Goal: Task Accomplishment & Management: Manage account settings

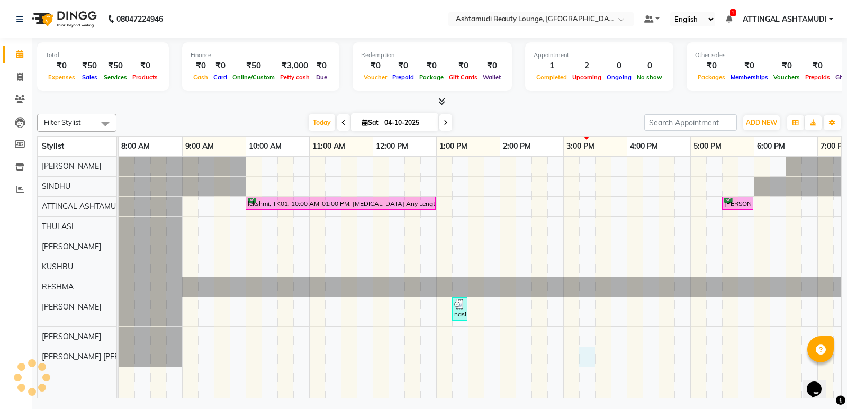
click at [585, 352] on div "lekshmi, TK01, 10:00 AM-01:00 PM, [MEDICAL_DATA] Any Length Offer [PERSON_NAME]…" at bounding box center [532, 278] width 826 height 242
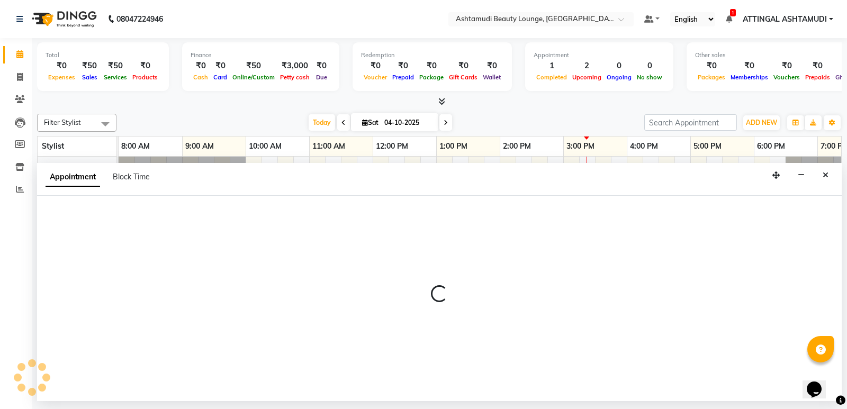
select select "87759"
select select "915"
select select "tentative"
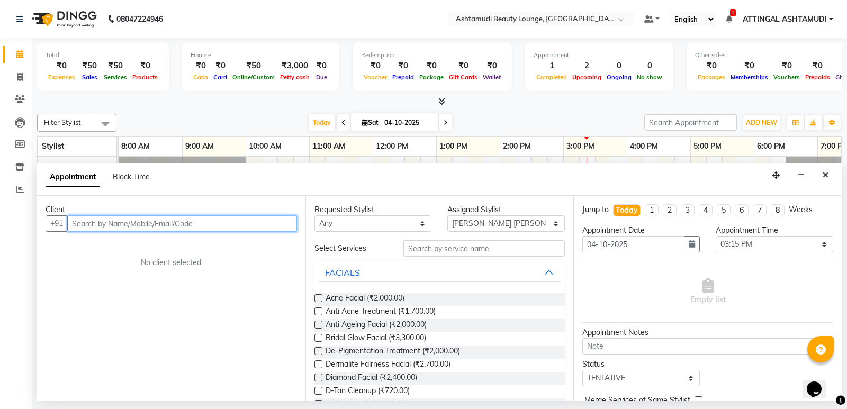
click at [80, 225] on input "text" at bounding box center [182, 224] width 230 height 16
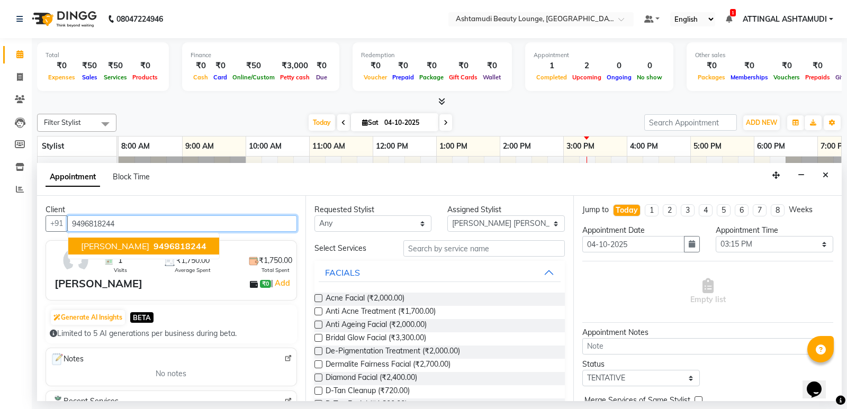
click at [97, 246] on span "[PERSON_NAME]" at bounding box center [115, 246] width 68 height 11
type input "9496818244"
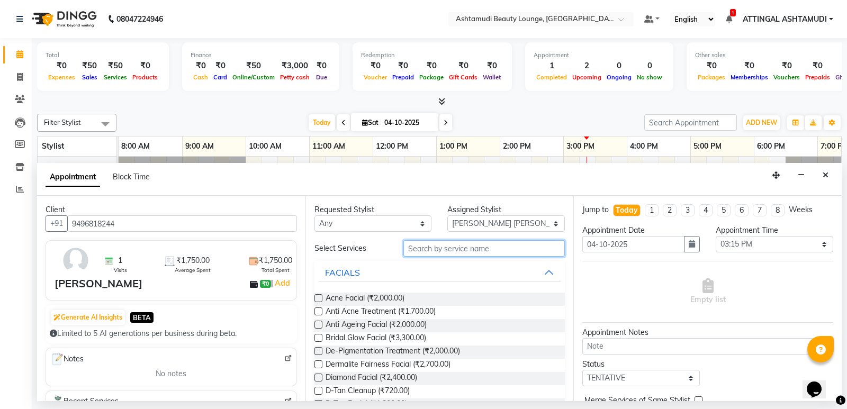
click at [425, 252] on input "text" at bounding box center [485, 248] width 162 height 16
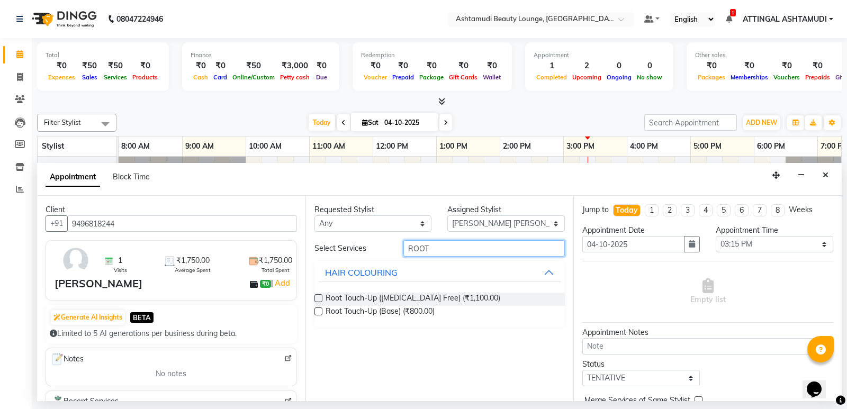
type input "ROOT"
click at [315, 299] on label at bounding box center [319, 298] width 8 height 8
click at [315, 299] on input "checkbox" at bounding box center [318, 299] width 7 height 7
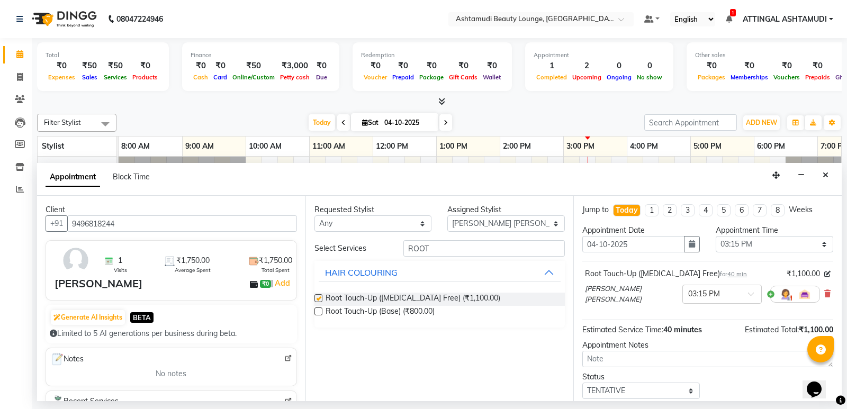
checkbox input "false"
click at [462, 253] on input "ROOT" at bounding box center [485, 248] width 162 height 16
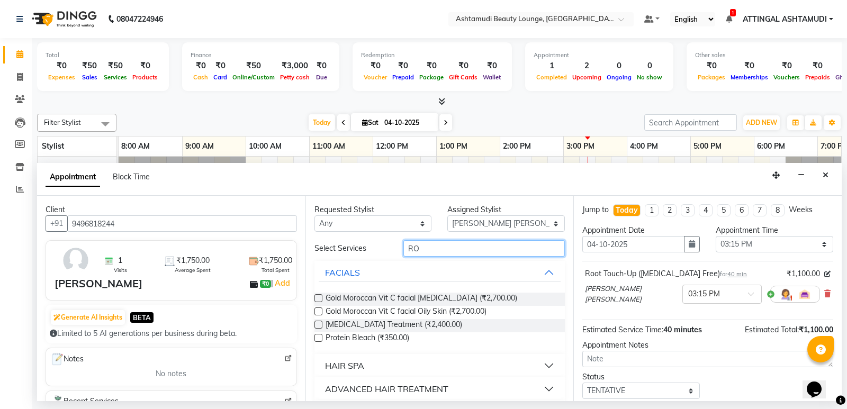
type input "R"
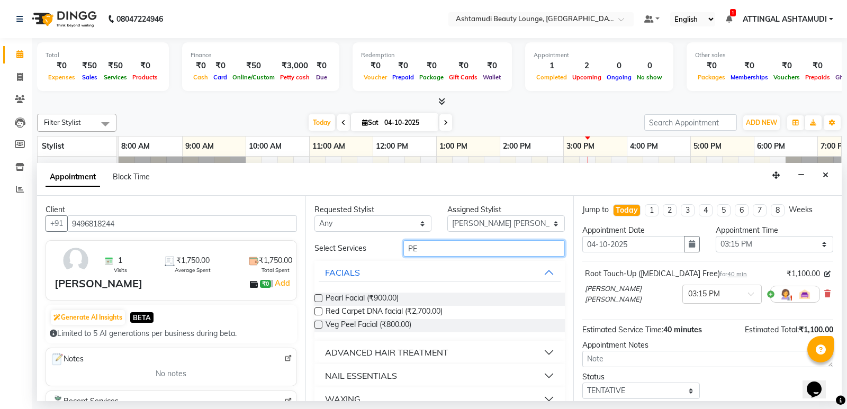
type input "PE"
click at [318, 298] on label at bounding box center [319, 298] width 8 height 8
click at [318, 298] on input "checkbox" at bounding box center [318, 299] width 7 height 7
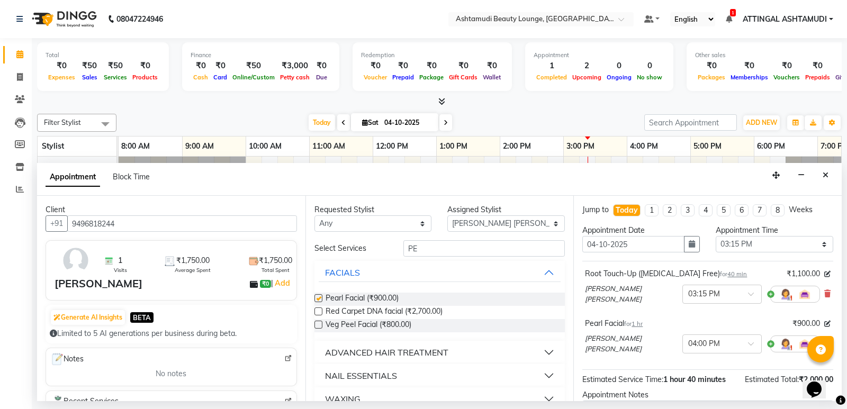
checkbox input "false"
click at [428, 247] on input "PE" at bounding box center [485, 248] width 162 height 16
type input "P"
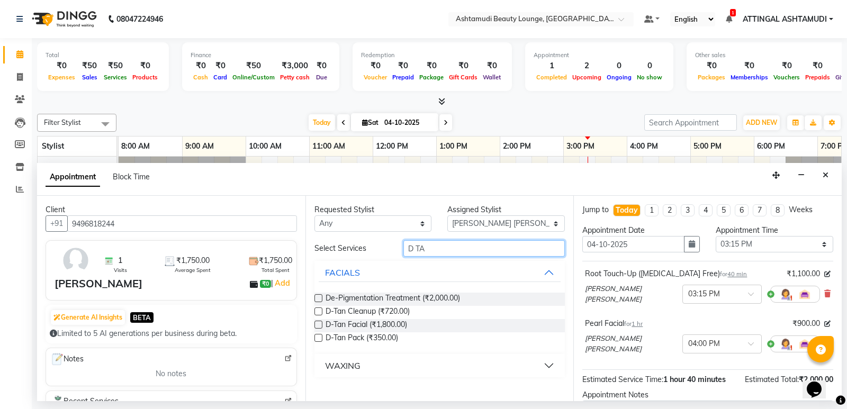
type input "D TA"
click at [319, 339] on label at bounding box center [319, 338] width 8 height 8
click at [319, 339] on input "checkbox" at bounding box center [318, 339] width 7 height 7
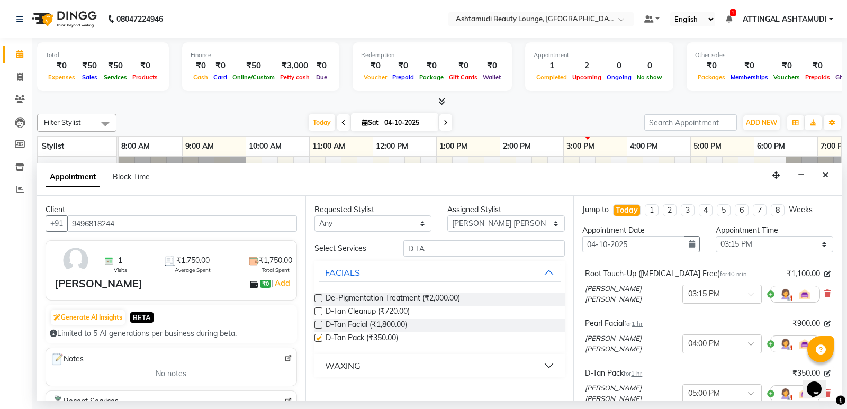
checkbox input "false"
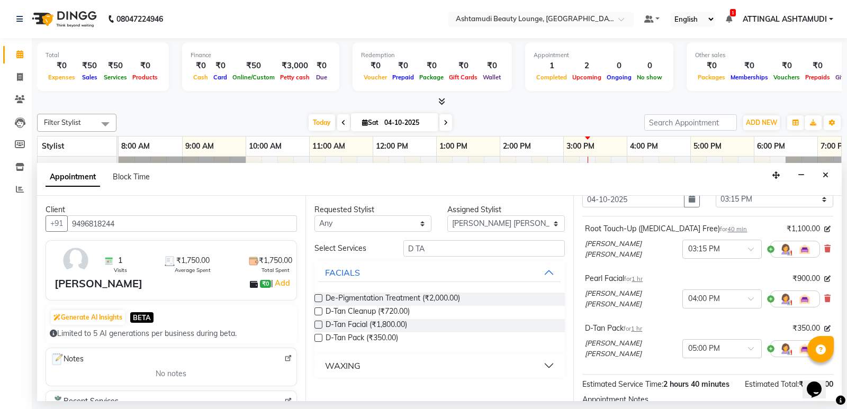
scroll to position [159, 0]
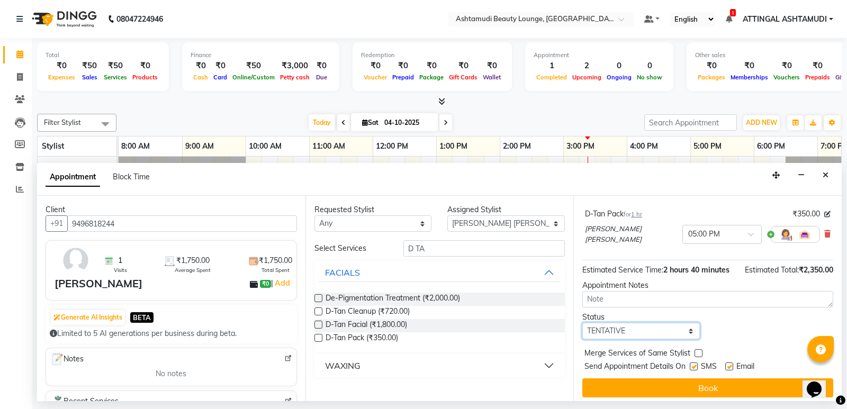
click at [687, 327] on select "Select TENTATIVE CONFIRM CHECK-IN UPCOMING" at bounding box center [642, 331] width 118 height 16
select select "check-in"
click at [583, 323] on select "Select TENTATIVE CONFIRM CHECK-IN UPCOMING" at bounding box center [642, 331] width 118 height 16
click at [693, 363] on label at bounding box center [694, 367] width 8 height 8
click at [693, 364] on input "checkbox" at bounding box center [693, 367] width 7 height 7
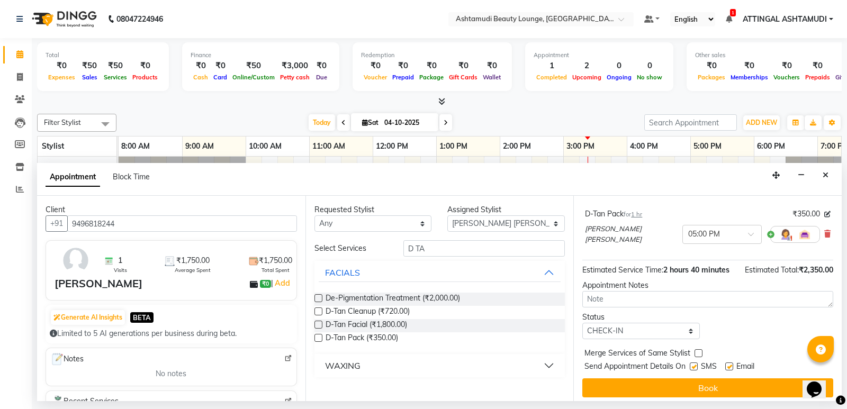
checkbox input "false"
click at [731, 363] on label at bounding box center [730, 367] width 8 height 8
click at [731, 364] on input "checkbox" at bounding box center [729, 367] width 7 height 7
checkbox input "false"
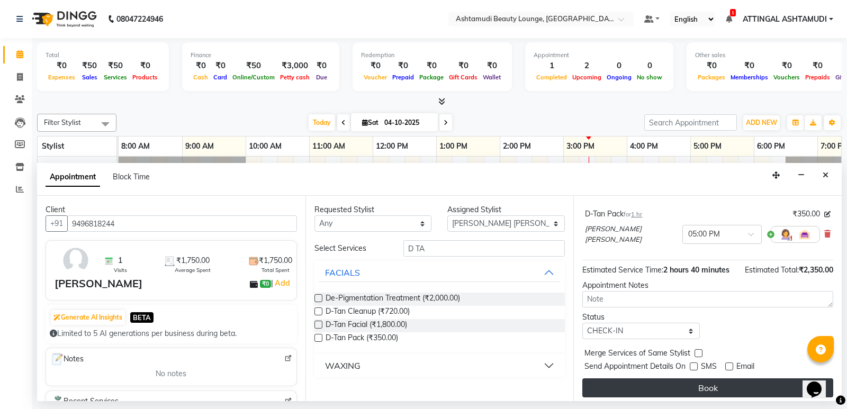
click at [711, 382] on button "Book" at bounding box center [708, 388] width 251 height 19
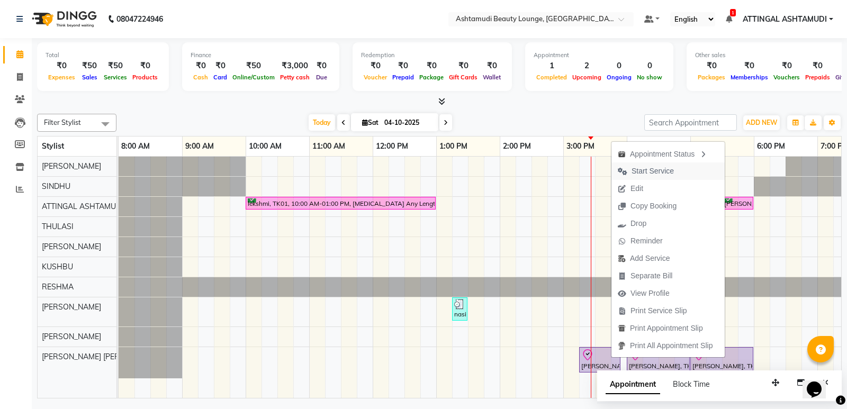
click at [645, 170] on span "Start Service" at bounding box center [653, 171] width 42 height 11
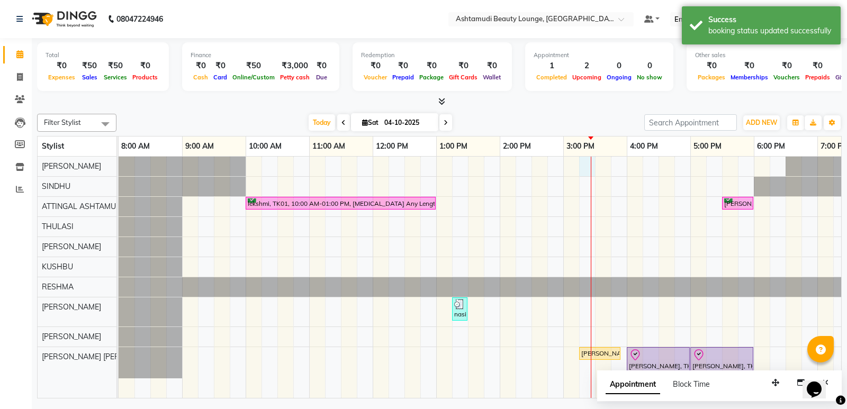
click at [589, 168] on div "lekshmi, TK01, 10:00 AM-01:00 PM, [MEDICAL_DATA] Any Length Offer [PERSON_NAME]…" at bounding box center [532, 278] width 826 height 242
select select "27403"
select select "tentative"
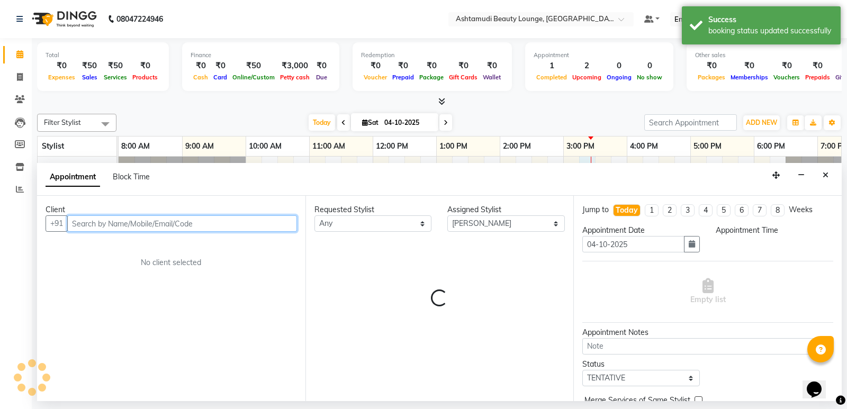
select select "915"
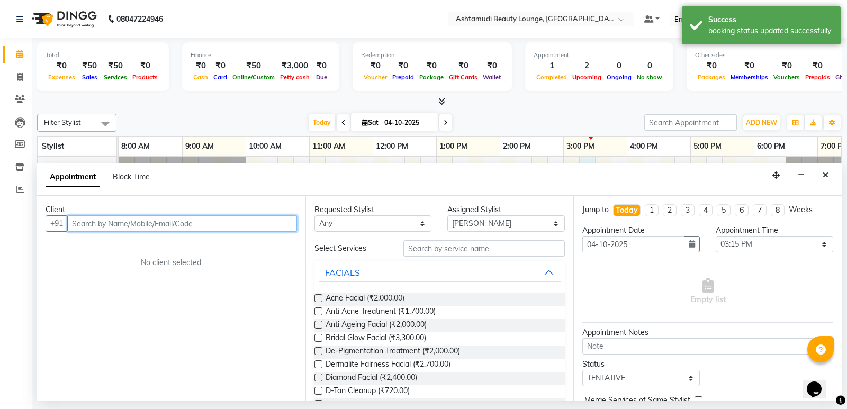
click at [104, 227] on input "text" at bounding box center [182, 224] width 230 height 16
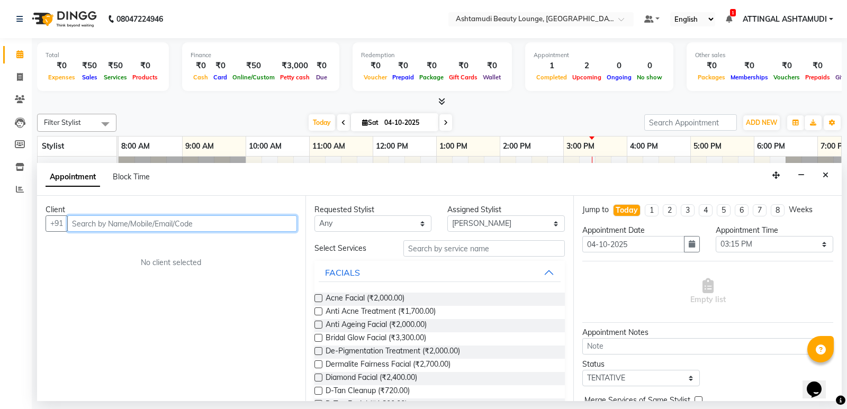
click at [91, 220] on input "text" at bounding box center [182, 224] width 230 height 16
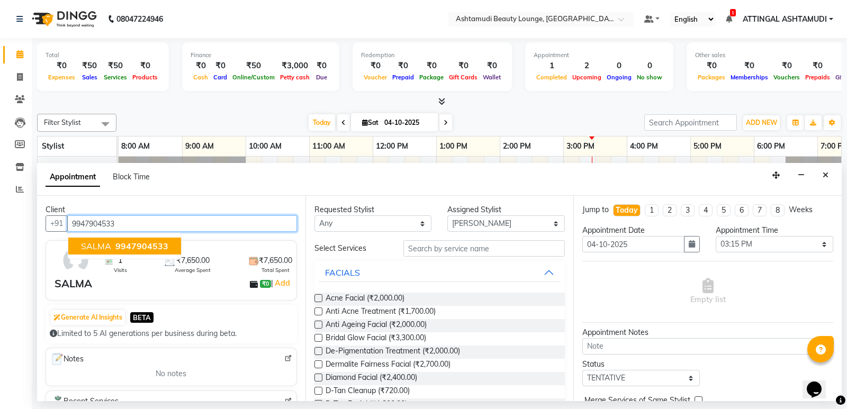
click at [108, 246] on span "SALMA" at bounding box center [96, 246] width 30 height 11
type input "9947904533"
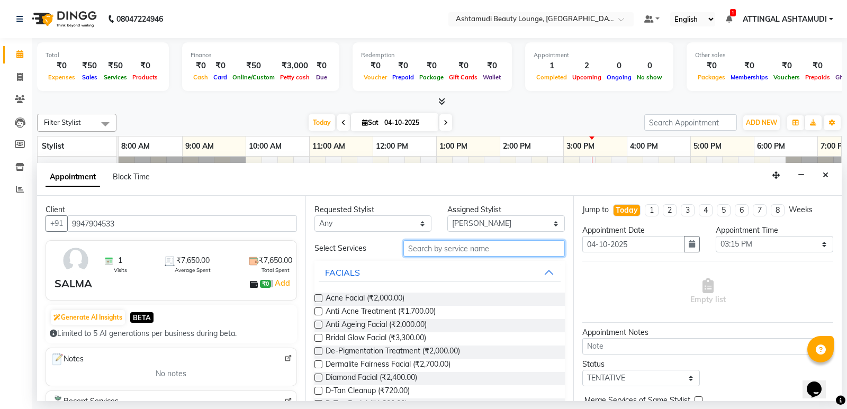
click at [439, 251] on input "text" at bounding box center [485, 248] width 162 height 16
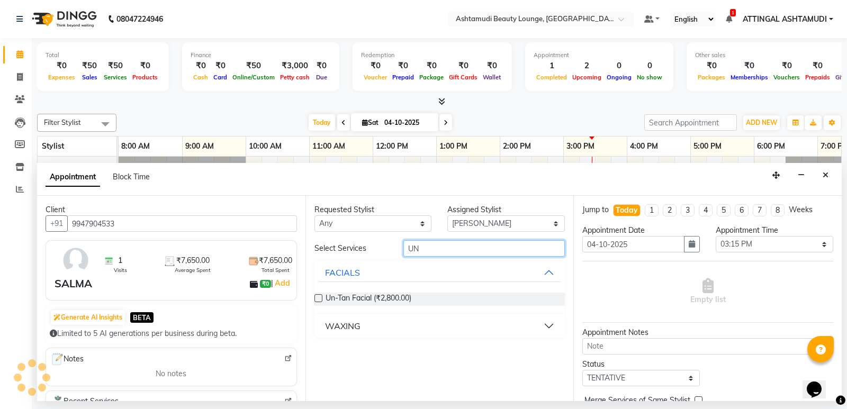
type input "UN"
click at [319, 299] on label at bounding box center [319, 298] width 8 height 8
click at [319, 299] on input "checkbox" at bounding box center [318, 299] width 7 height 7
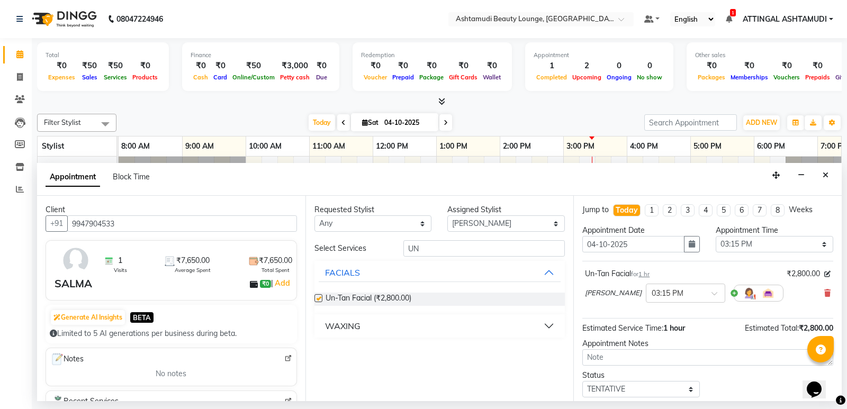
checkbox input "false"
click at [430, 250] on input "UN" at bounding box center [485, 248] width 162 height 16
type input "U"
type input "UN"
click at [319, 299] on label at bounding box center [319, 298] width 8 height 8
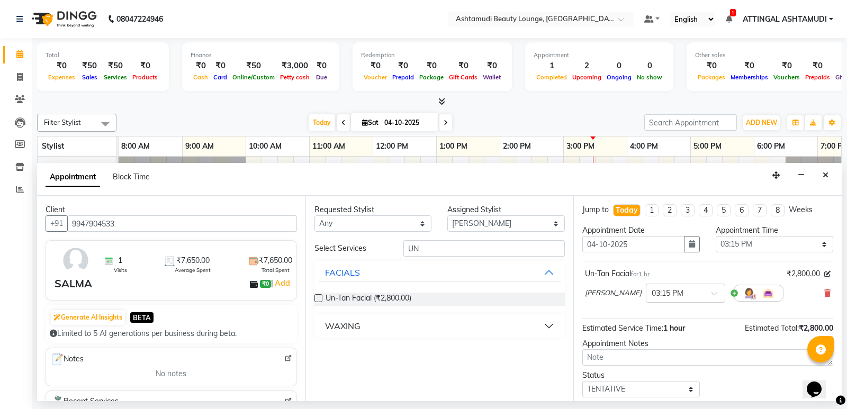
click at [319, 299] on input "checkbox" at bounding box center [318, 299] width 7 height 7
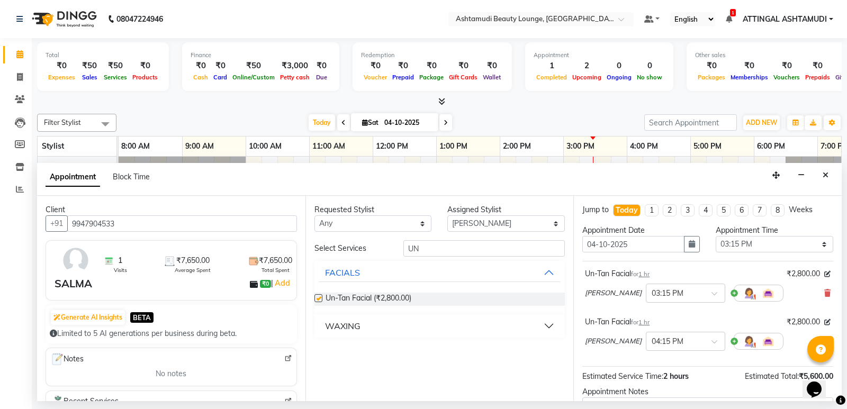
checkbox input "false"
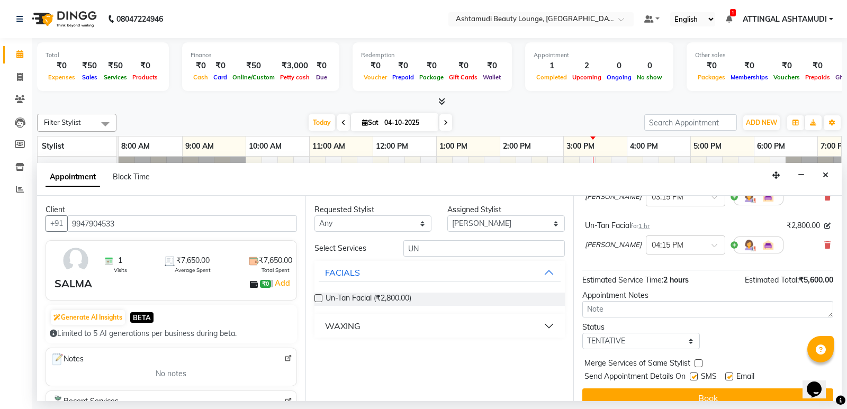
scroll to position [106, 0]
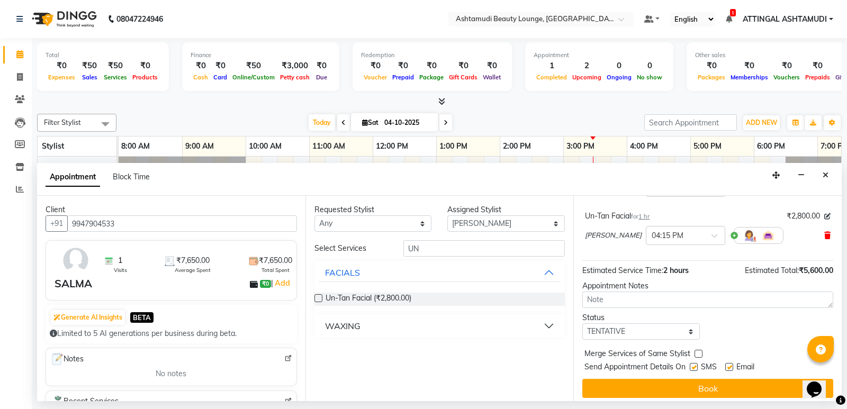
click at [825, 235] on icon at bounding box center [828, 235] width 6 height 7
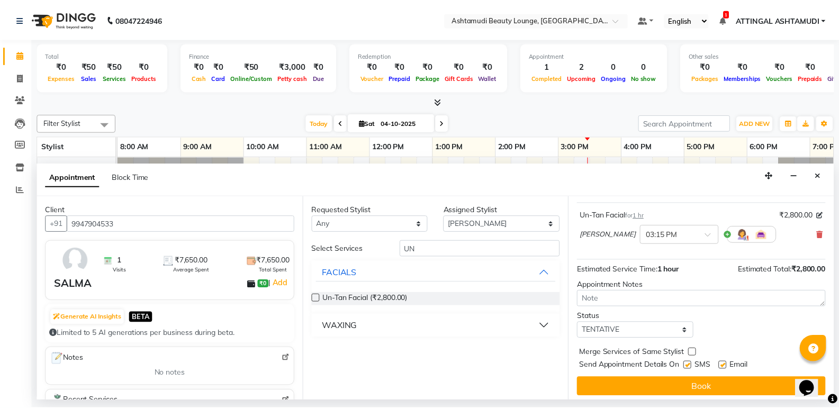
scroll to position [63, 0]
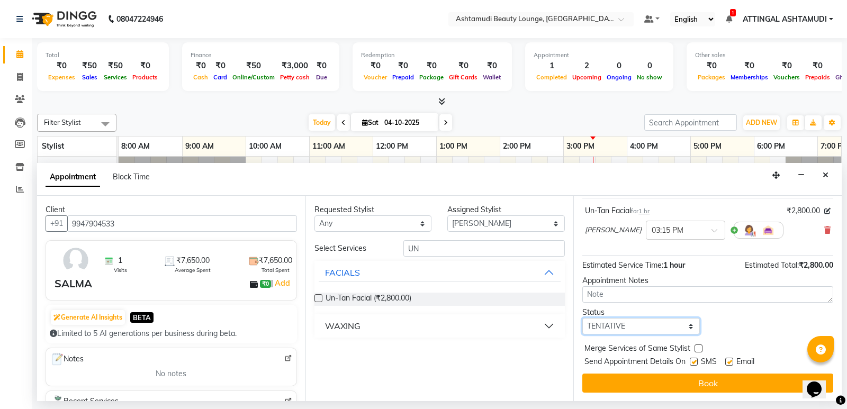
click at [686, 326] on select "Select TENTATIVE CONFIRM CHECK-IN UPCOMING" at bounding box center [642, 326] width 118 height 16
select select "check-in"
click at [583, 318] on select "Select TENTATIVE CONFIRM CHECK-IN UPCOMING" at bounding box center [642, 326] width 118 height 16
click at [694, 360] on label at bounding box center [694, 362] width 8 height 8
click at [694, 360] on input "checkbox" at bounding box center [693, 363] width 7 height 7
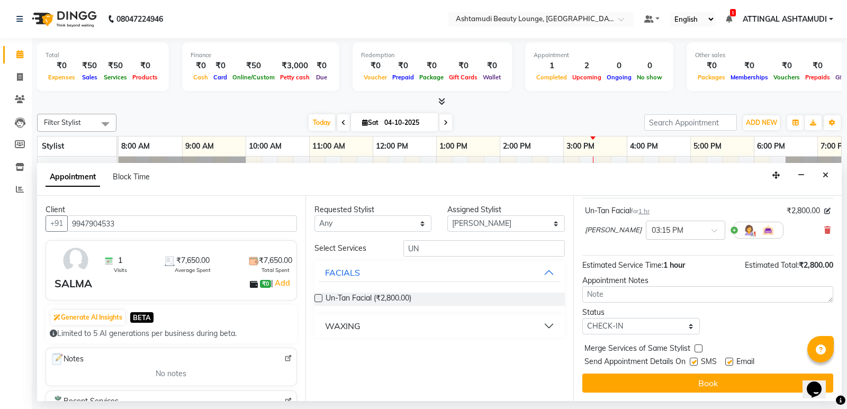
checkbox input "false"
click at [730, 360] on label at bounding box center [730, 362] width 8 height 8
click at [730, 360] on input "checkbox" at bounding box center [729, 363] width 7 height 7
checkbox input "false"
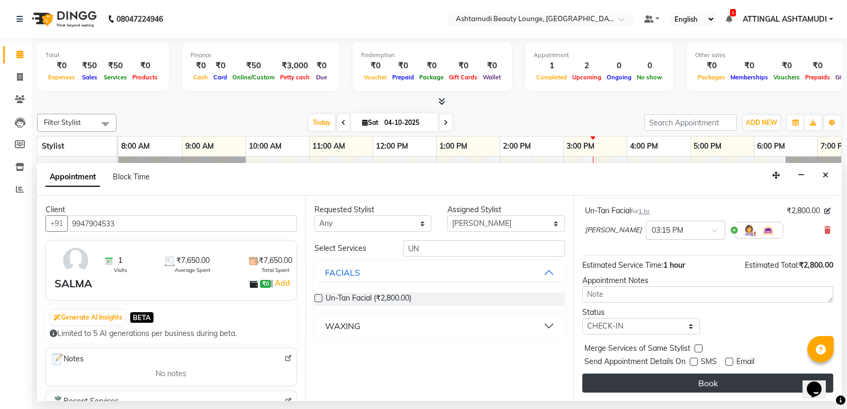
click at [708, 381] on button "Book" at bounding box center [708, 383] width 251 height 19
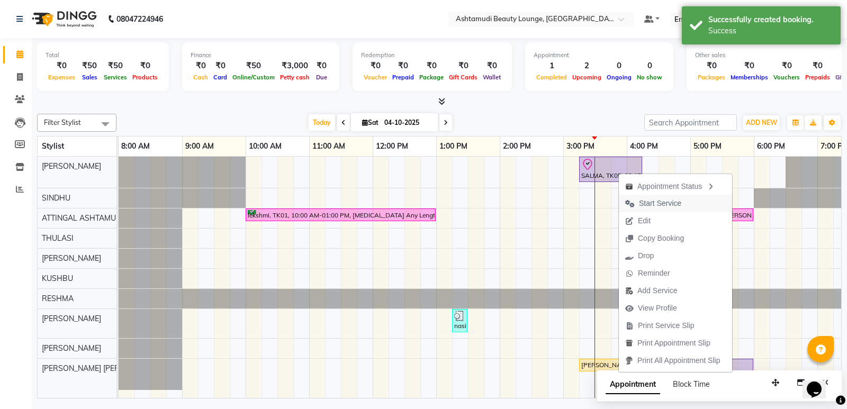
click at [649, 201] on span "Start Service" at bounding box center [660, 203] width 42 height 11
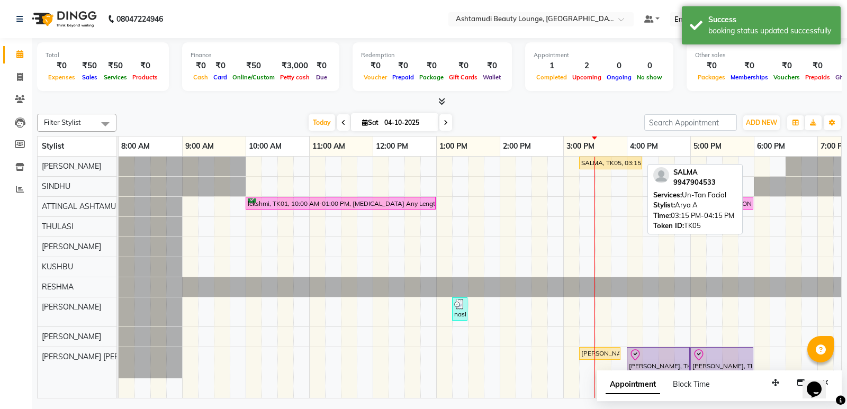
click at [618, 164] on div "SALMA, TK05, 03:15 PM-04:15 PM, Un-Tan Facial" at bounding box center [610, 163] width 61 height 10
select select "1"
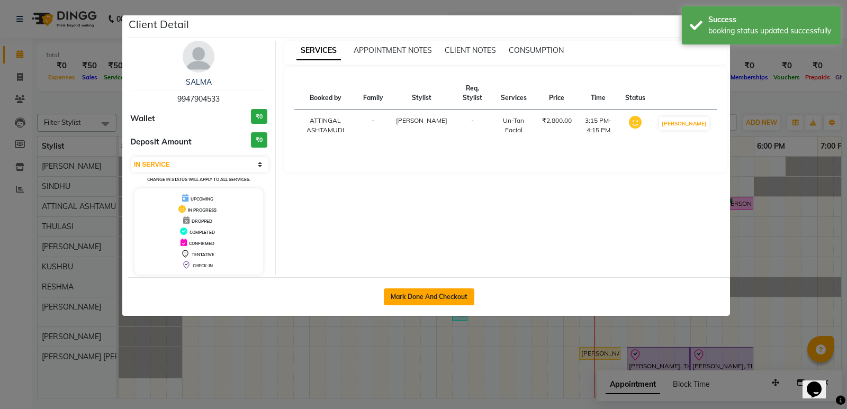
click at [437, 297] on button "Mark Done And Checkout" at bounding box center [429, 297] width 91 height 17
select select "service"
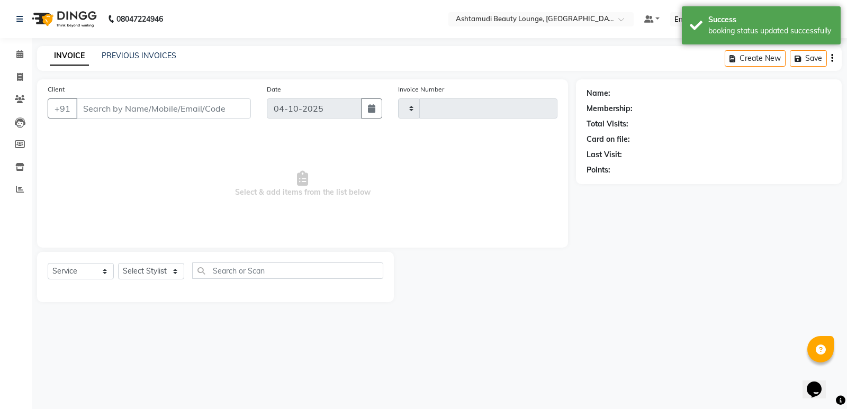
type input "1963"
select select "4628"
type input "9947904533"
select select "27403"
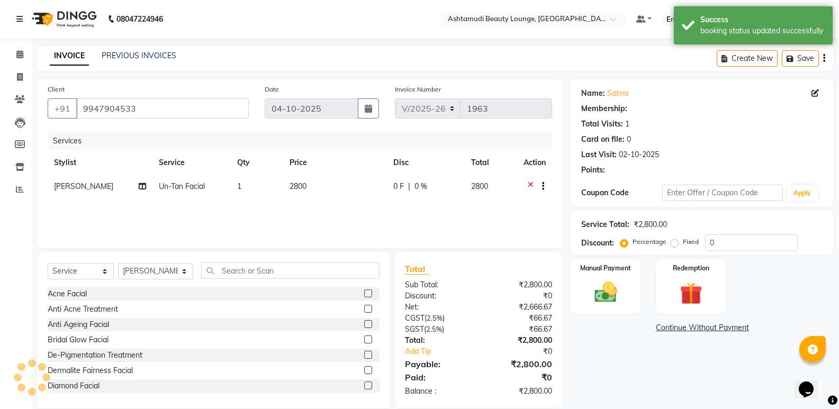
select select "1: Object"
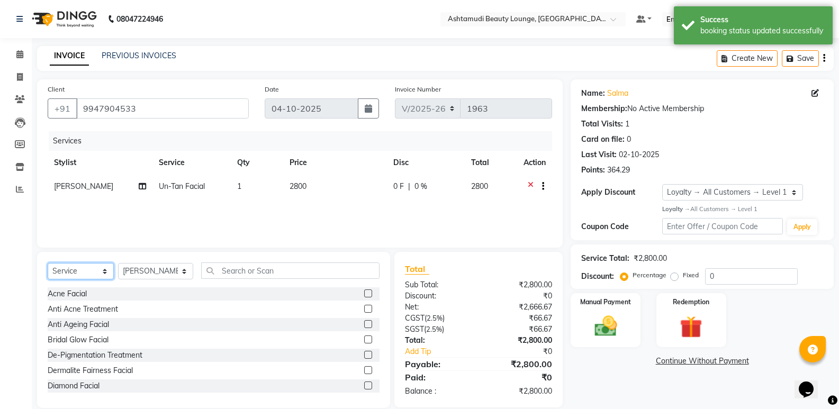
click at [98, 275] on select "Select Service Product Membership Package Voucher Prepaid Gift Card" at bounding box center [81, 271] width 66 height 16
click at [48, 263] on select "Select Service Product Membership Package Voucher Prepaid Gift Card" at bounding box center [81, 271] width 66 height 16
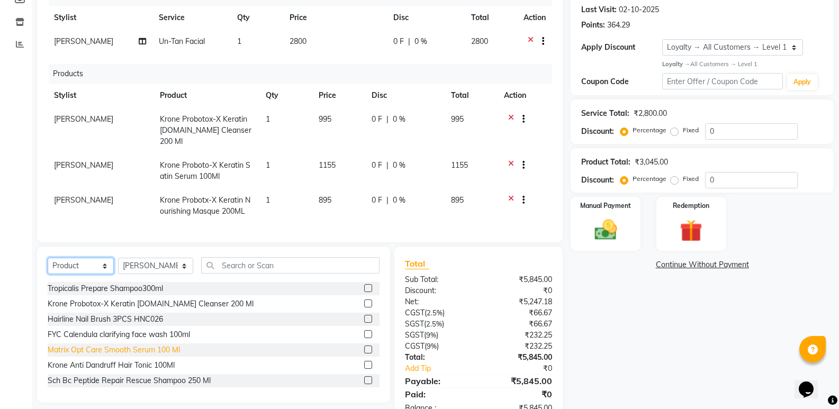
scroll to position [159, 0]
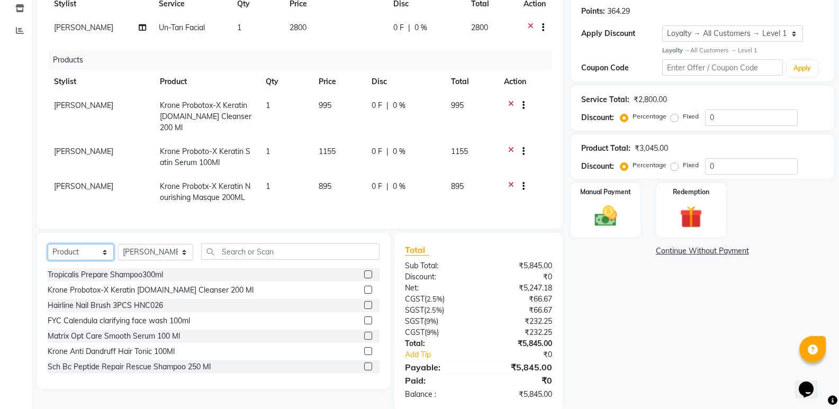
click at [106, 251] on select "Select Service Product Membership Package Voucher Prepaid Gift Card" at bounding box center [81, 252] width 66 height 16
select select "membership"
click at [48, 244] on select "Select Service Product Membership Package Voucher Prepaid Gift Card" at bounding box center [81, 252] width 66 height 16
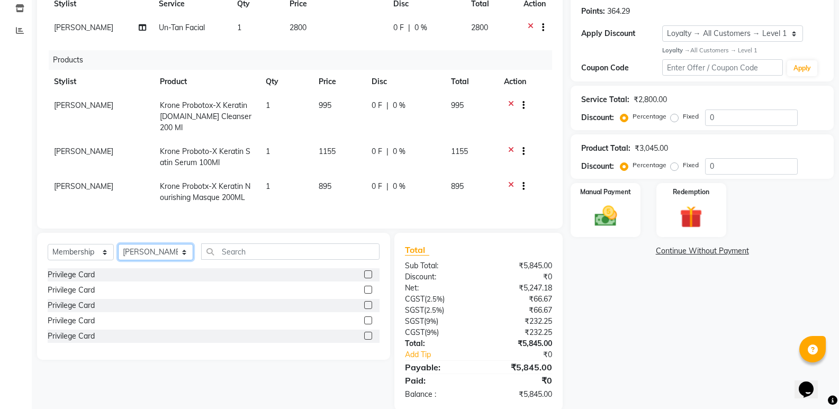
click at [172, 248] on select "Select Stylist [PERSON_NAME] A [PERSON_NAME] ATTINGAL ASHTAMUDI [PERSON_NAME] […" at bounding box center [155, 252] width 75 height 16
select select "27409"
click at [118, 244] on select "Select Stylist [PERSON_NAME] A [PERSON_NAME] ATTINGAL ASHTAMUDI [PERSON_NAME] […" at bounding box center [155, 252] width 75 height 16
click at [370, 274] on label at bounding box center [368, 275] width 8 height 8
click at [370, 274] on input "checkbox" at bounding box center [367, 275] width 7 height 7
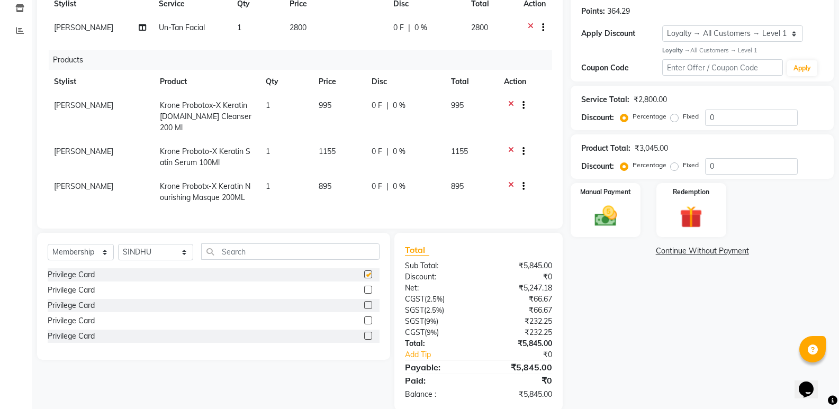
select select "select"
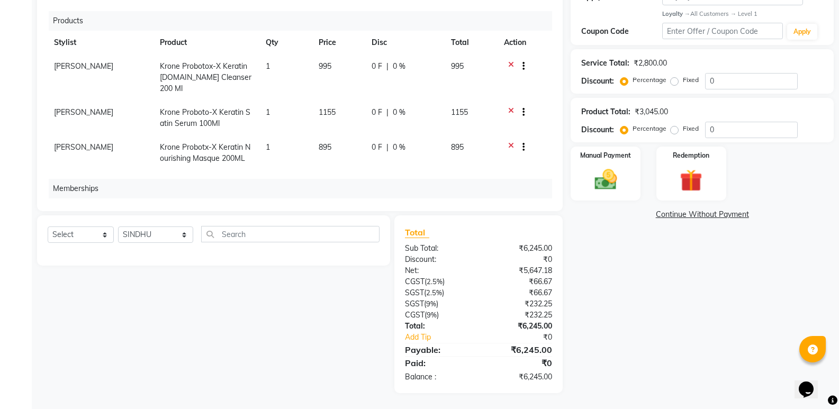
scroll to position [0, 0]
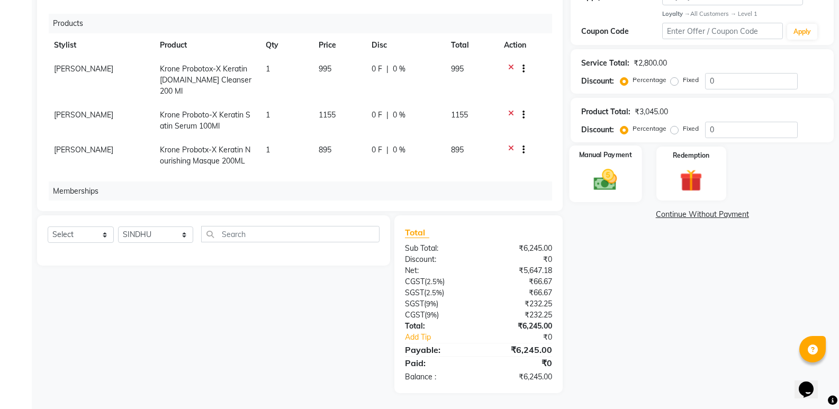
click at [595, 174] on img at bounding box center [606, 179] width 38 height 27
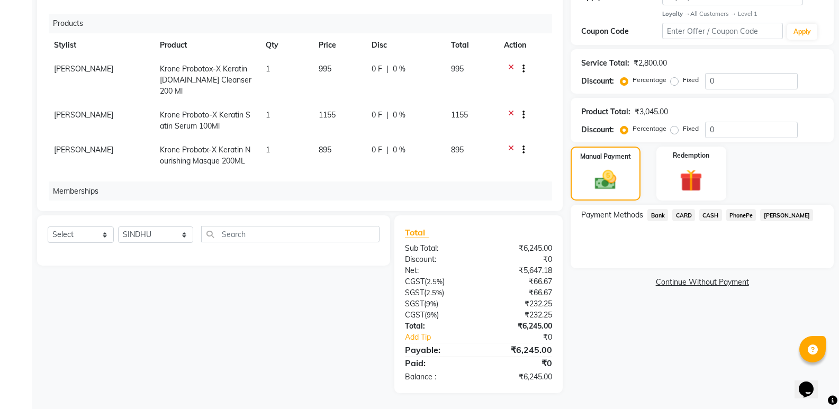
click at [742, 216] on span "PhonePe" at bounding box center [742, 215] width 30 height 12
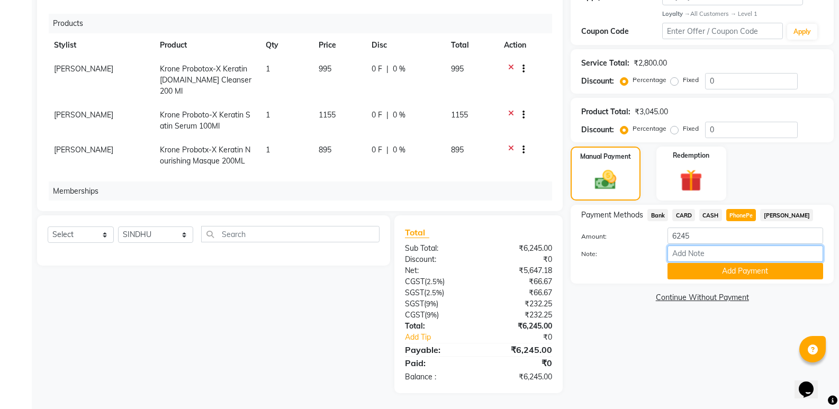
click at [728, 256] on input "Note:" at bounding box center [746, 254] width 156 height 16
type input "SINDHU"
click at [701, 270] on button "Add Payment" at bounding box center [746, 271] width 156 height 16
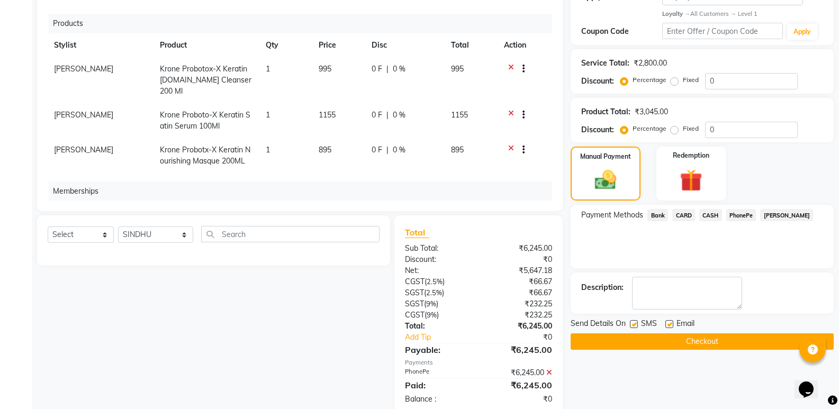
click at [670, 323] on label at bounding box center [670, 324] width 8 height 8
click at [670, 323] on input "checkbox" at bounding box center [669, 324] width 7 height 7
checkbox input "false"
click at [679, 339] on button "Checkout" at bounding box center [702, 342] width 263 height 16
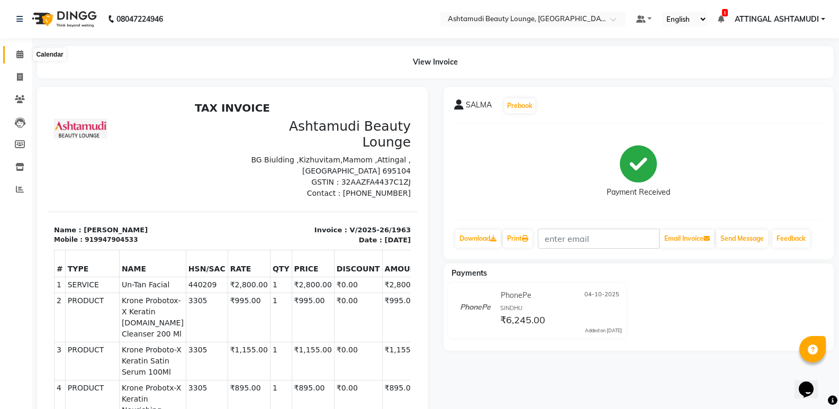
click at [21, 53] on icon at bounding box center [19, 54] width 7 height 8
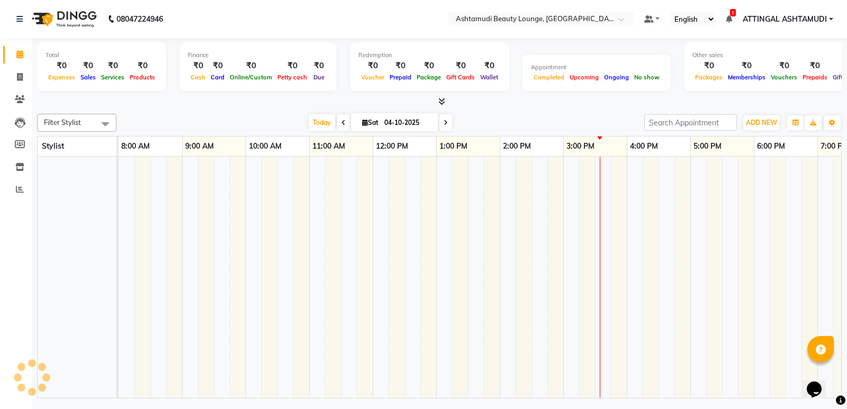
scroll to position [0, 103]
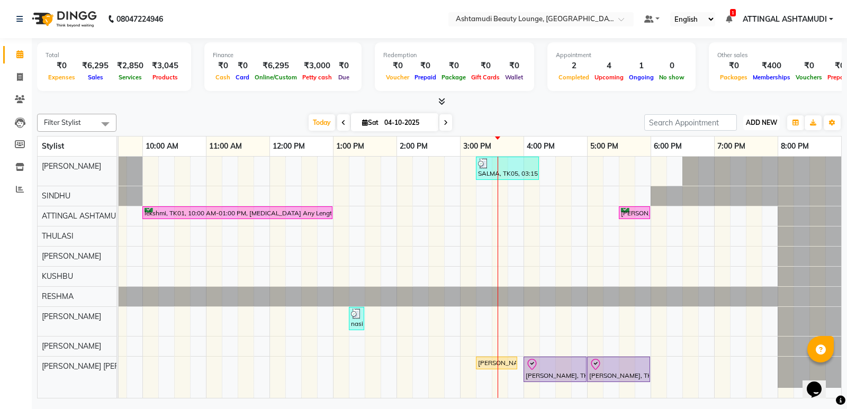
click at [761, 120] on span "ADD NEW" at bounding box center [761, 123] width 31 height 8
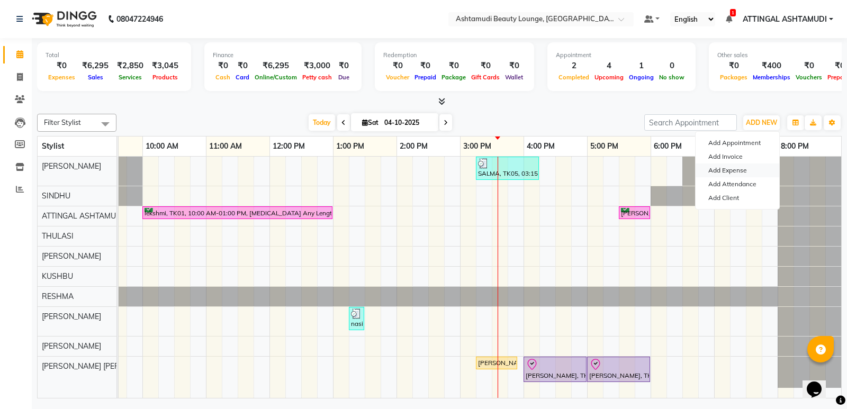
click at [741, 171] on link "Add Expense" at bounding box center [738, 171] width 84 height 14
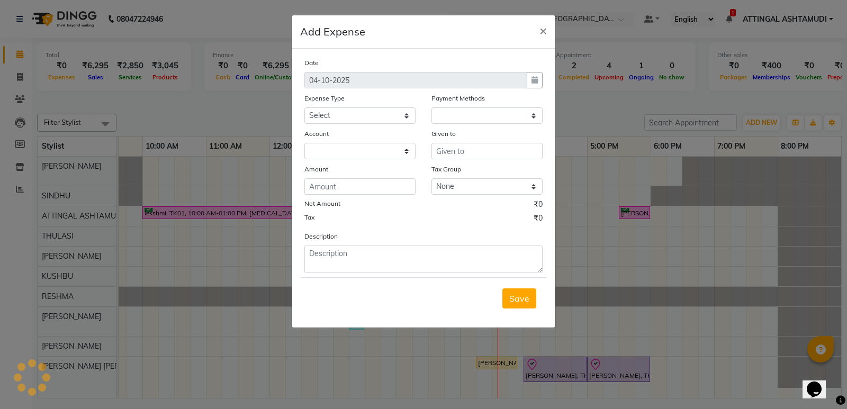
select select "1"
select select "3459"
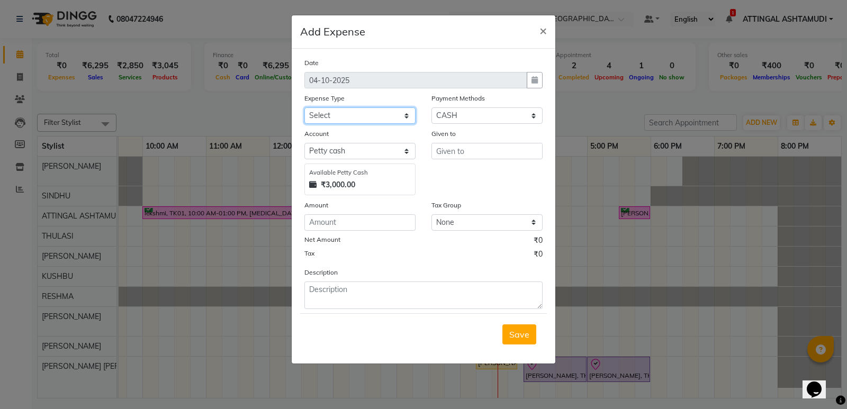
click at [345, 117] on select "Select ACCOMODATION EXPENSES ADVERTISEMENT SALES PROMOTIONAL EXPENSES Bonus BRI…" at bounding box center [360, 116] width 111 height 16
select select "6180"
click at [305, 108] on select "Select ACCOMODATION EXPENSES ADVERTISEMENT SALES PROMOTIONAL EXPENSES Bonus BRI…" at bounding box center [360, 116] width 111 height 16
click at [321, 221] on input "number" at bounding box center [360, 222] width 111 height 16
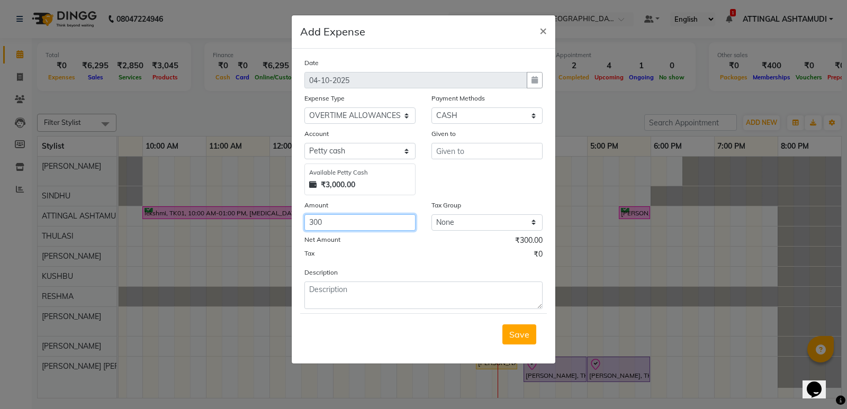
type input "300"
click at [454, 155] on input "text" at bounding box center [487, 151] width 111 height 16
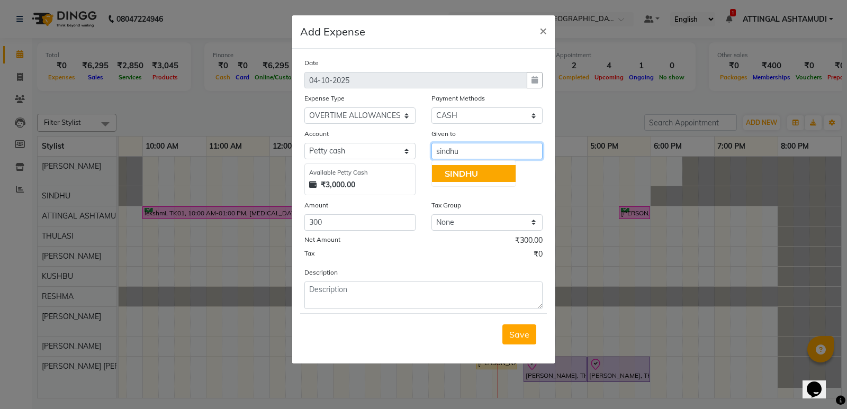
click at [452, 172] on span "SINDHU" at bounding box center [461, 173] width 33 height 11
type input "[PERSON_NAME],[GEOGRAPHIC_DATA]"
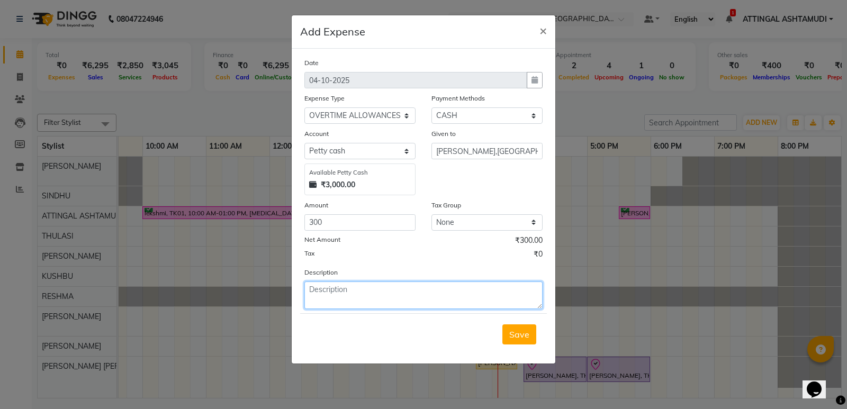
click at [325, 300] on textarea at bounding box center [424, 296] width 238 height 28
type textarea "OT ([DATE])"
click at [522, 337] on span "Save" at bounding box center [520, 334] width 20 height 11
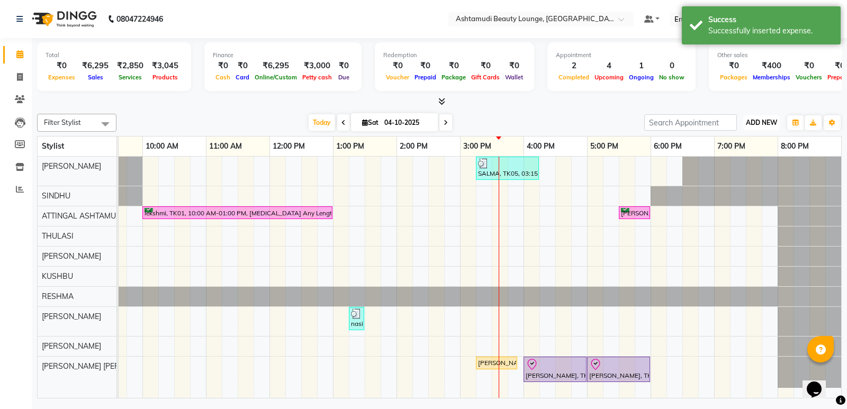
click at [753, 119] on span "ADD NEW" at bounding box center [761, 123] width 31 height 8
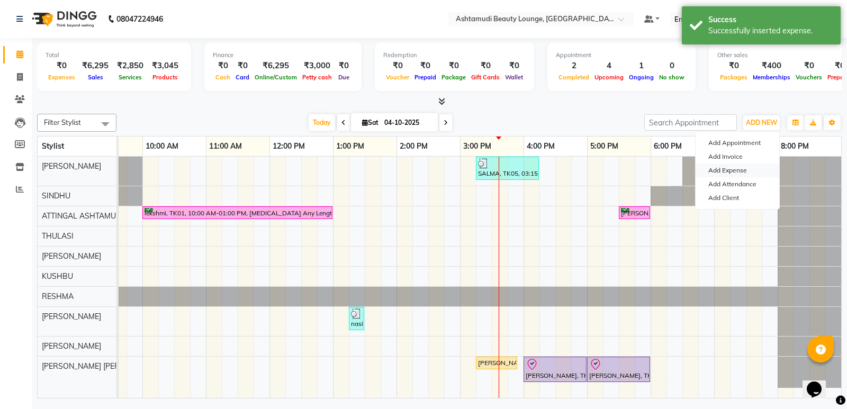
click at [744, 169] on link "Add Expense" at bounding box center [738, 171] width 84 height 14
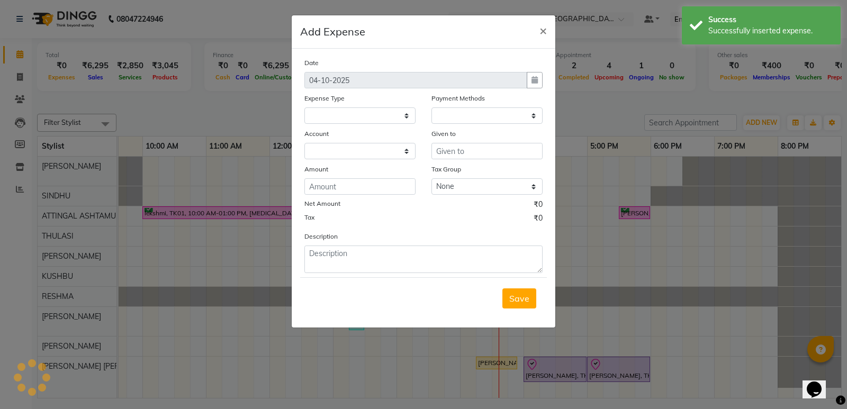
select select "1"
select select "3459"
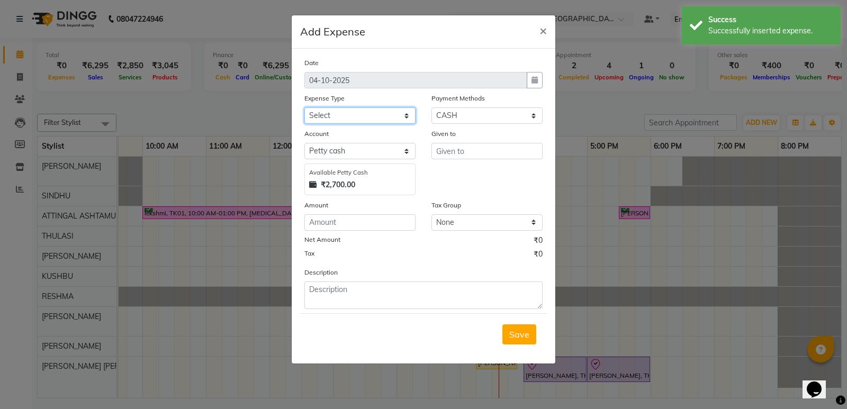
click at [340, 114] on select "Select ACCOMODATION EXPENSES ADVERTISEMENT SALES PROMOTIONAL EXPENSES Bonus BRI…" at bounding box center [360, 116] width 111 height 16
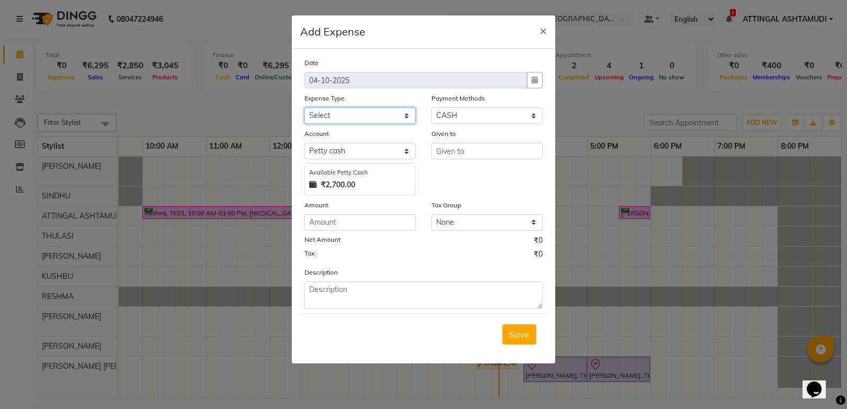
select select "6226"
click at [305, 108] on select "Select ACCOMODATION EXPENSES ADVERTISEMENT SALES PROMOTIONAL EXPENSES Bonus BRI…" at bounding box center [360, 116] width 111 height 16
click at [336, 221] on input "number" at bounding box center [360, 222] width 111 height 16
type input "60"
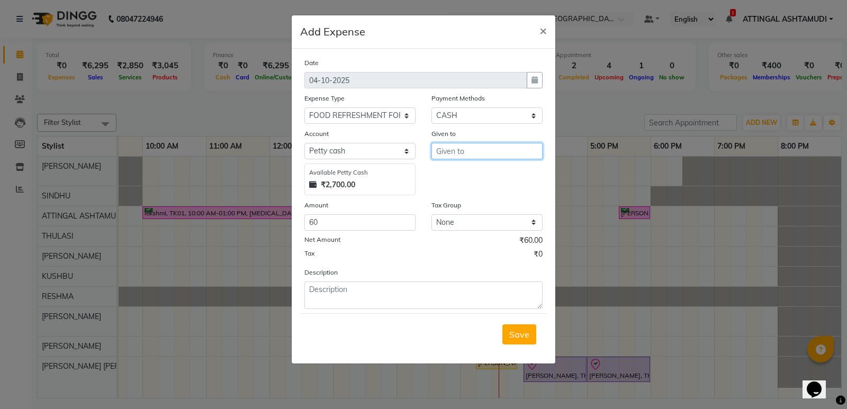
click at [446, 150] on input "text" at bounding box center [487, 151] width 111 height 16
click at [458, 172] on span "THU" at bounding box center [454, 173] width 18 height 11
type input "THULASI"
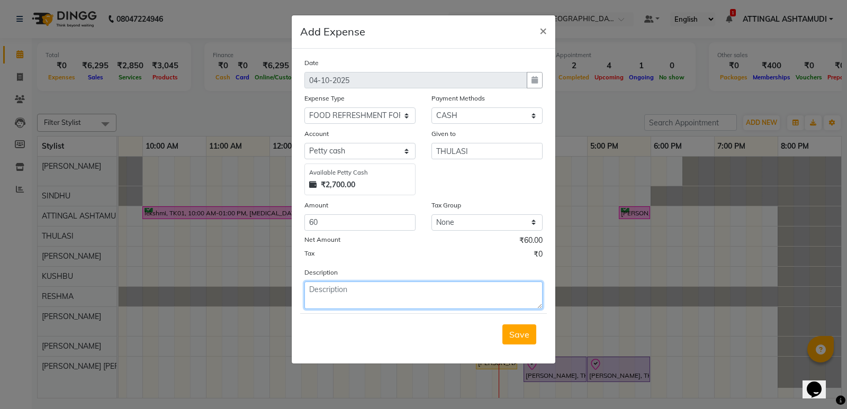
click at [322, 289] on textarea at bounding box center [424, 296] width 238 height 28
type textarea "MILK"
click at [513, 332] on span "Save" at bounding box center [520, 334] width 20 height 11
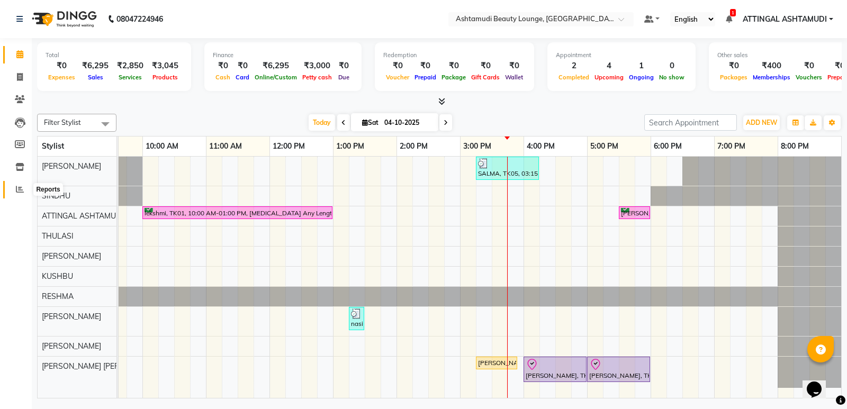
click at [15, 192] on span at bounding box center [20, 190] width 19 height 12
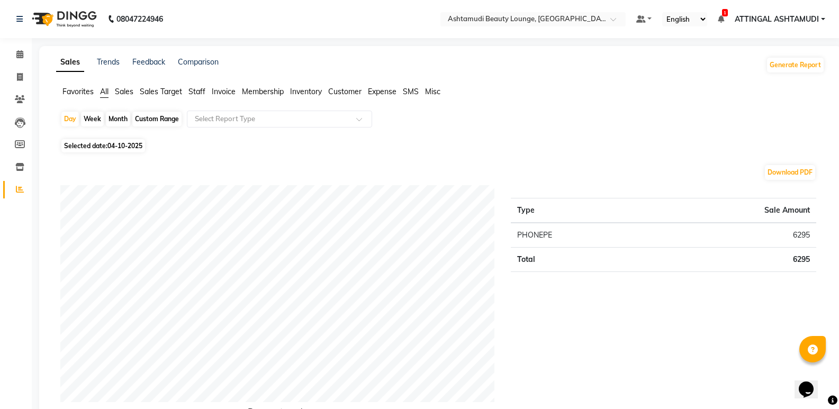
click at [377, 92] on span "Expense" at bounding box center [382, 92] width 29 height 10
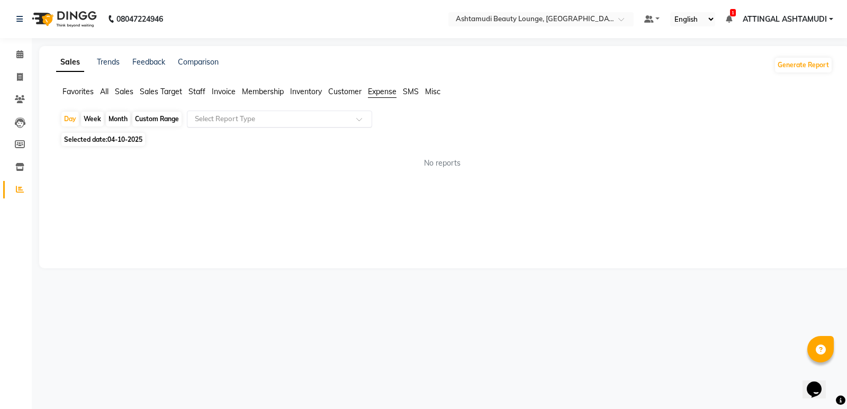
click at [339, 122] on input "text" at bounding box center [269, 119] width 153 height 11
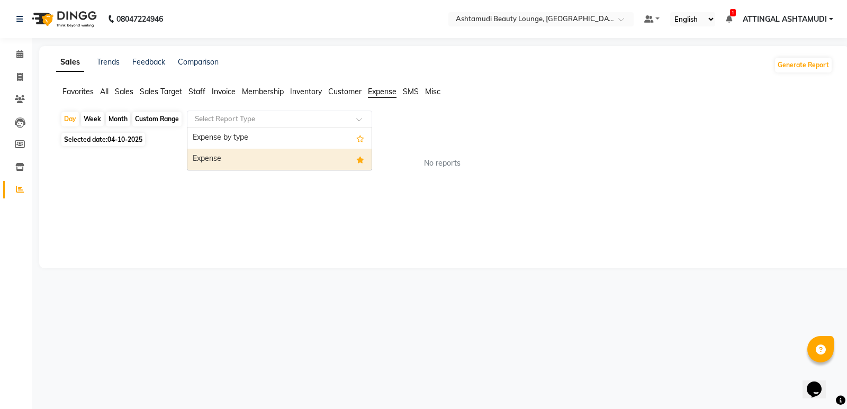
click at [269, 161] on div "Expense" at bounding box center [279, 159] width 184 height 21
select select "full_report"
select select "csv"
